Goal: Transaction & Acquisition: Purchase product/service

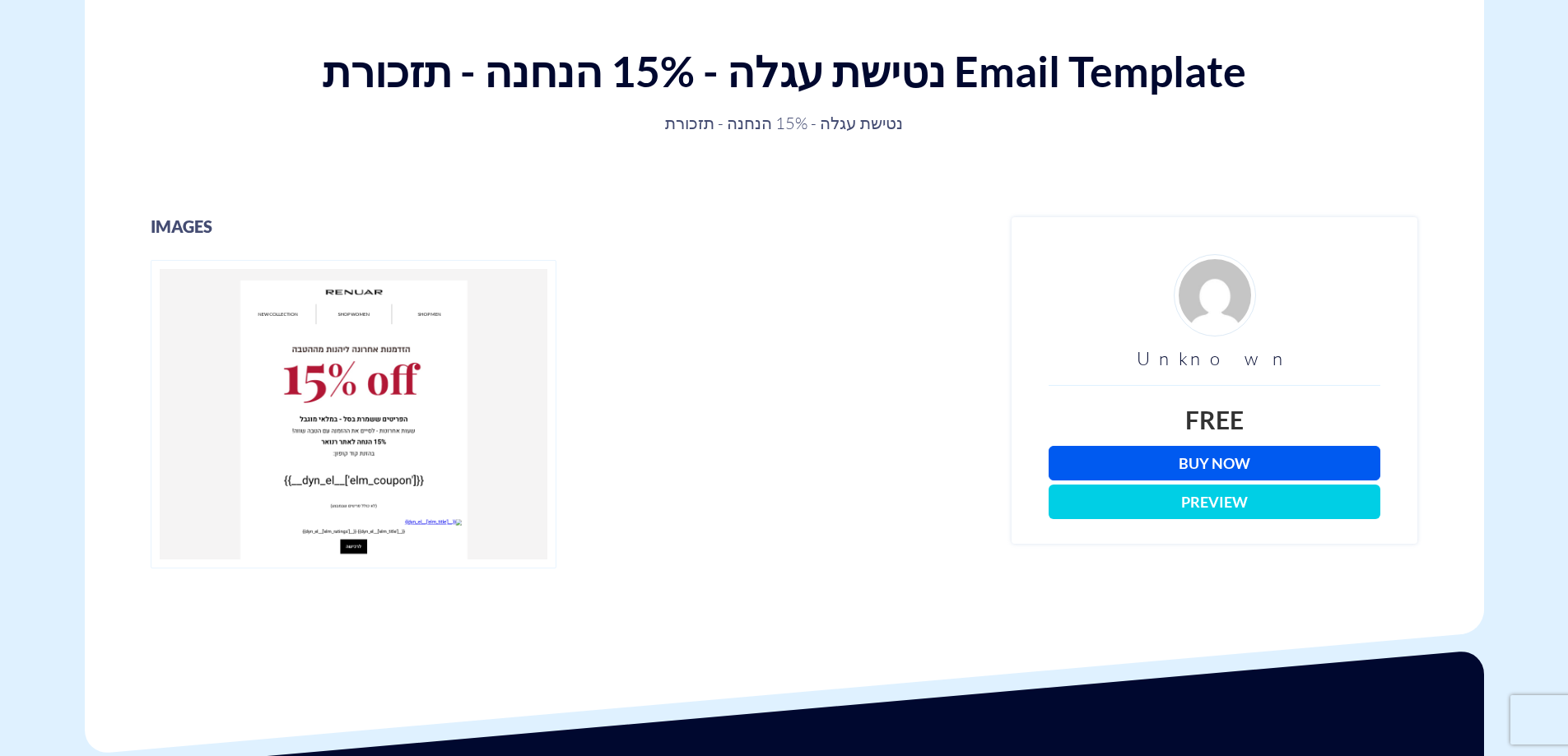
scroll to position [247, 0]
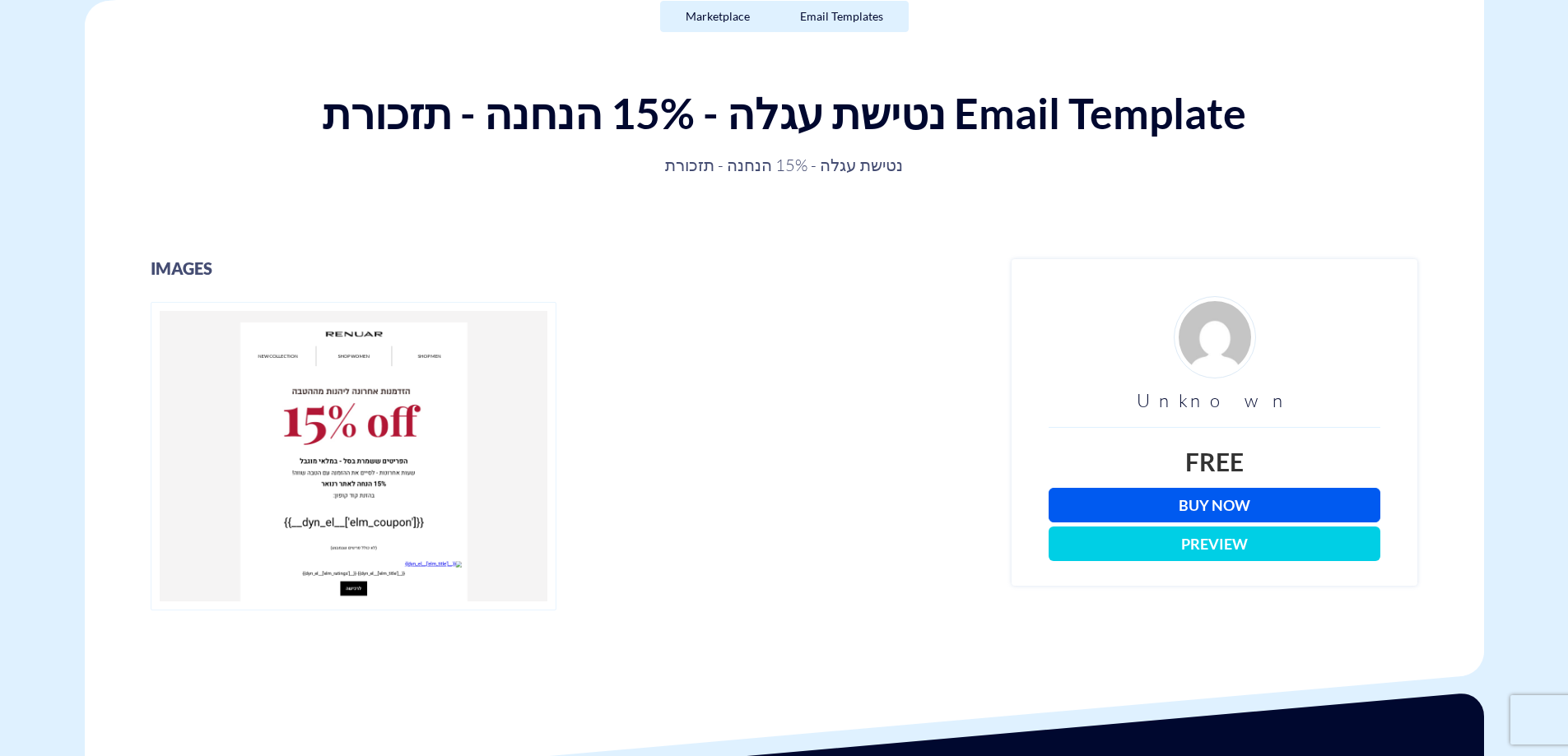
click at [1223, 508] on link "Buy Now" at bounding box center [1214, 506] width 331 height 35
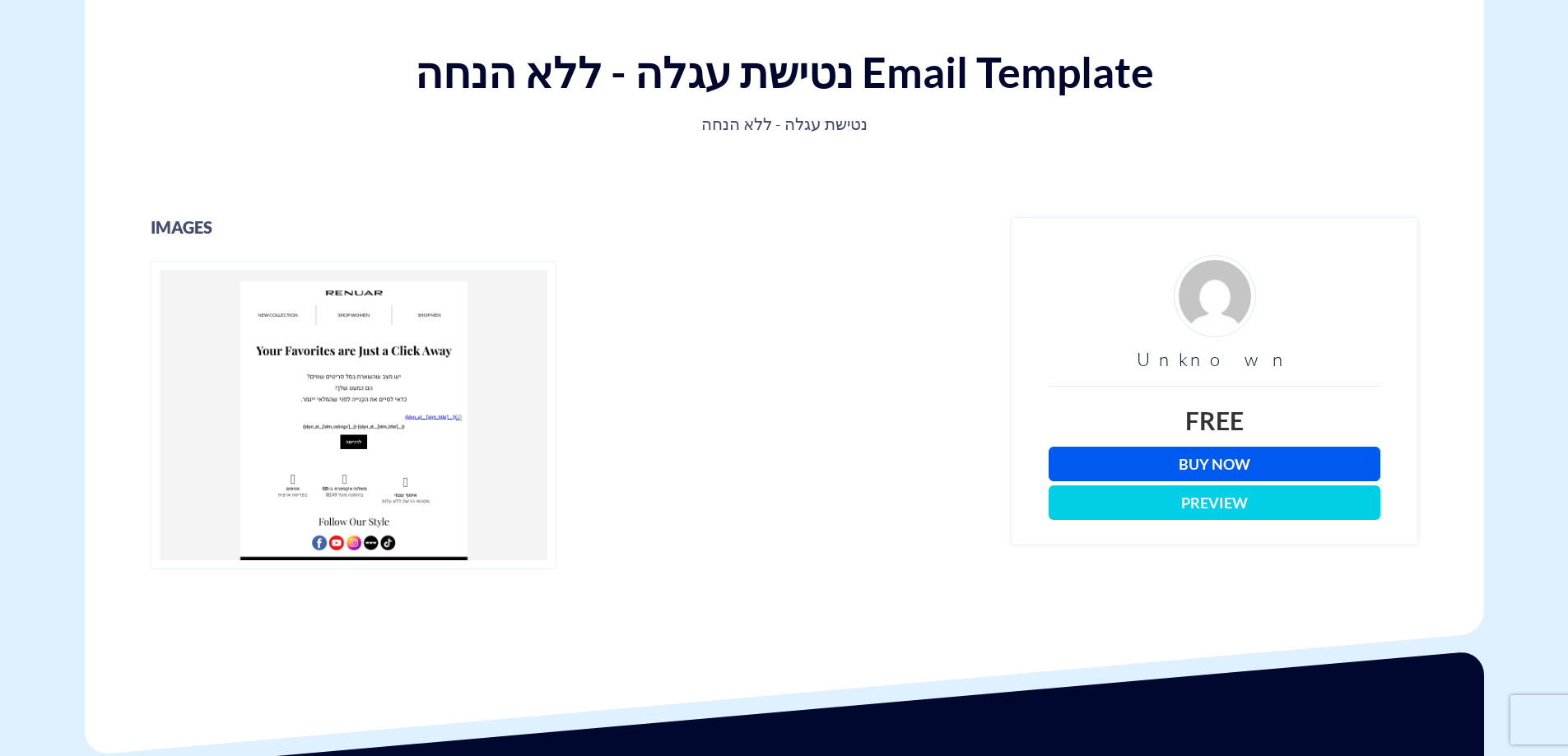
scroll to position [330, 0]
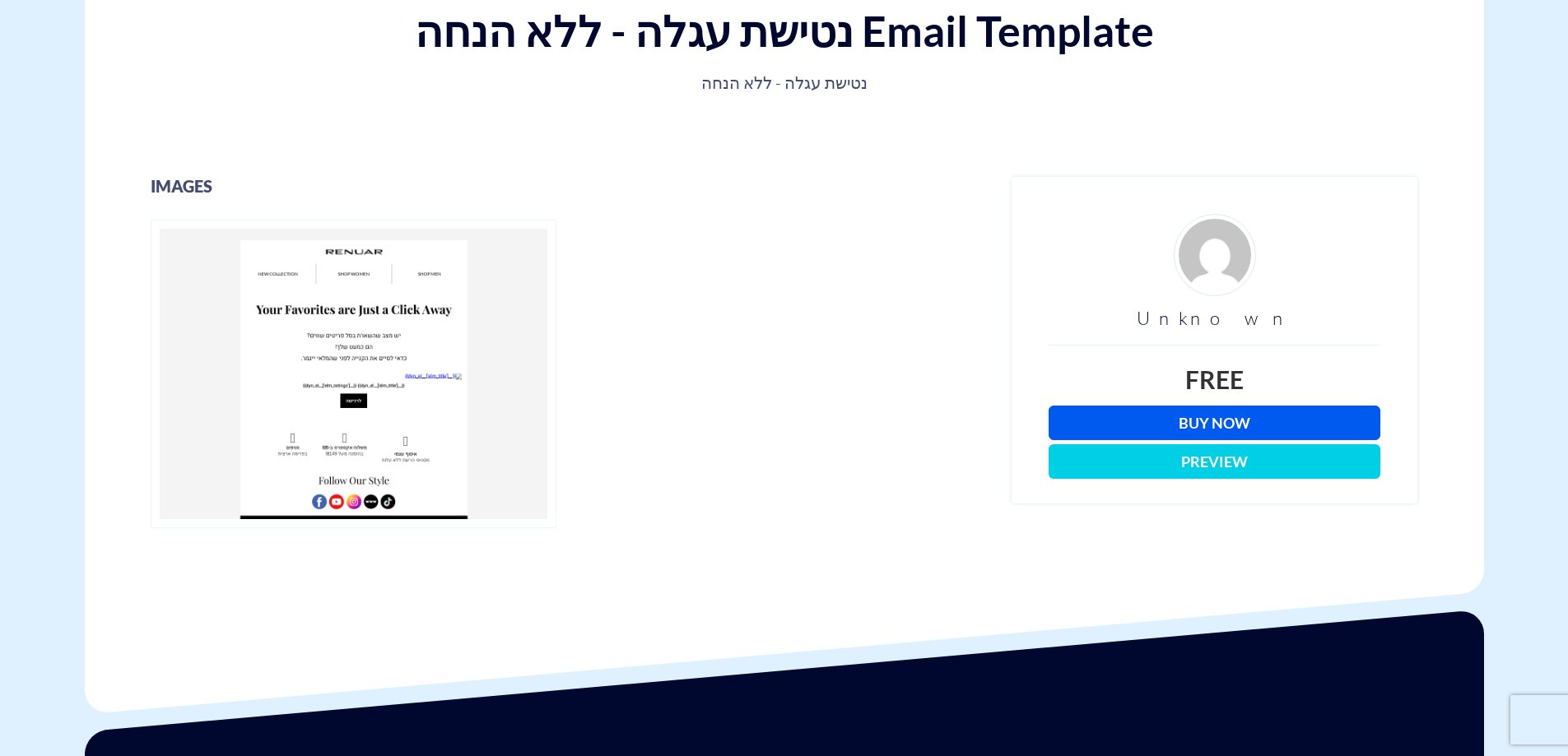
click at [1242, 423] on link "Buy Now" at bounding box center [1214, 424] width 331 height 35
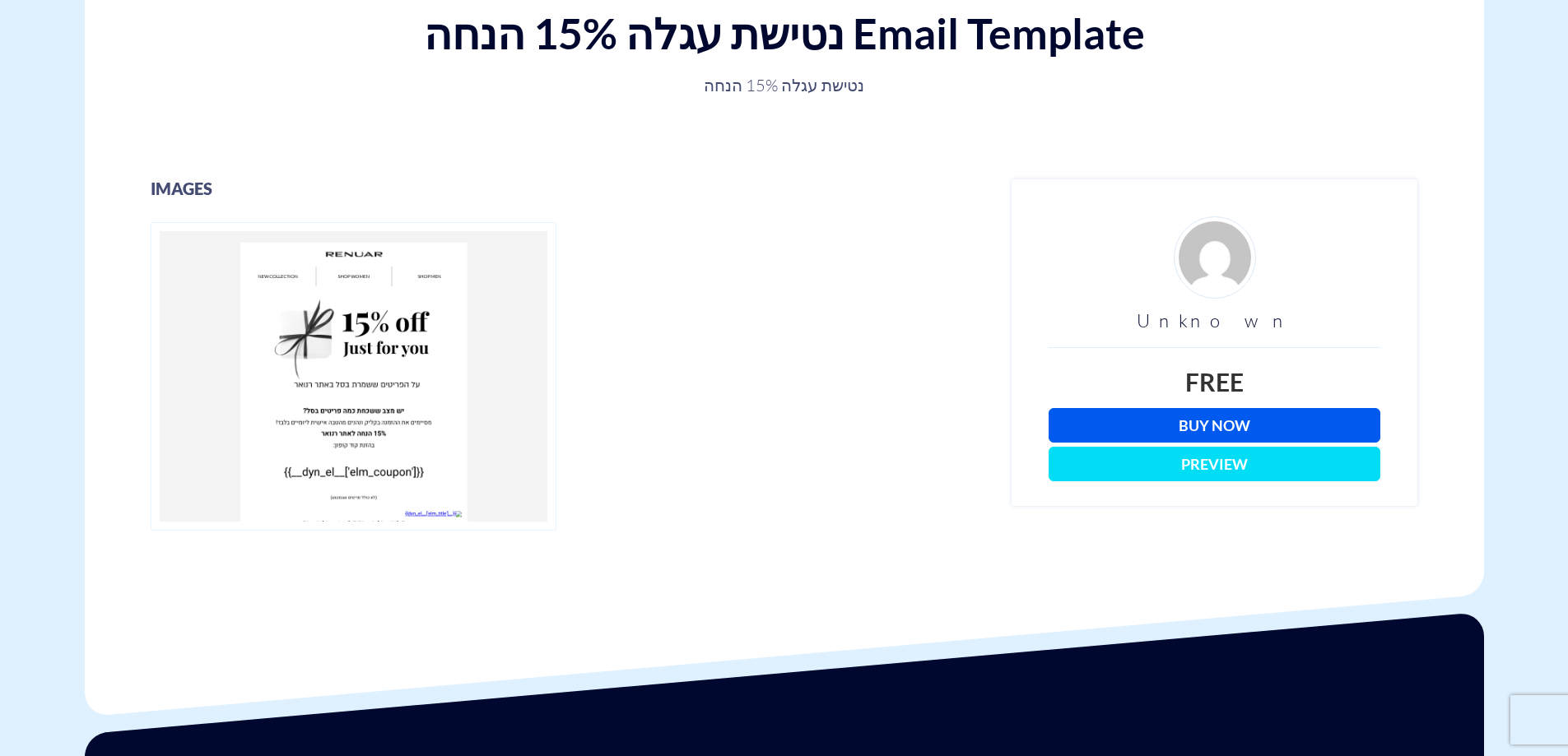
scroll to position [330, 0]
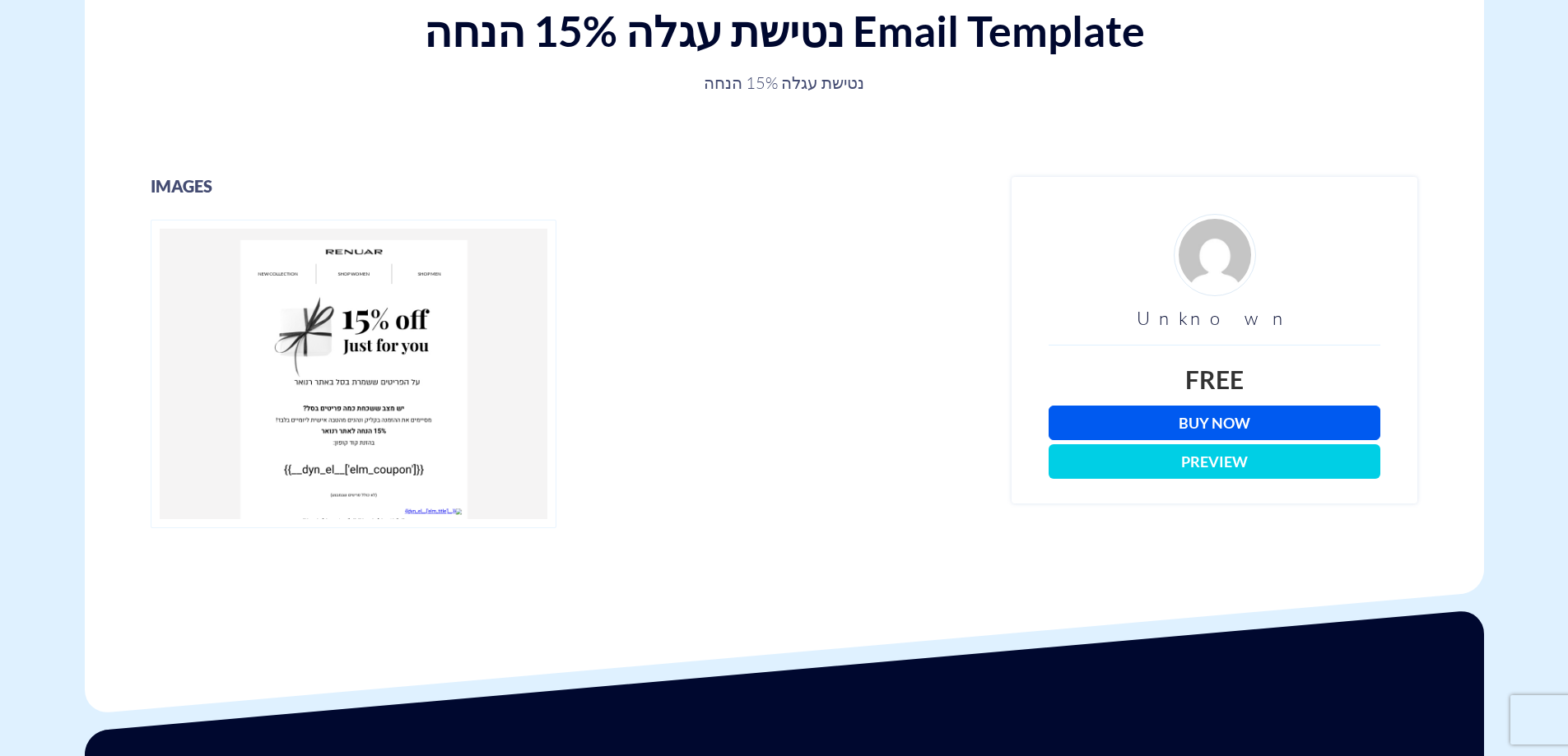
click at [1238, 424] on link "Buy Now" at bounding box center [1214, 424] width 331 height 35
